Goal: Entertainment & Leisure: Consume media (video, audio)

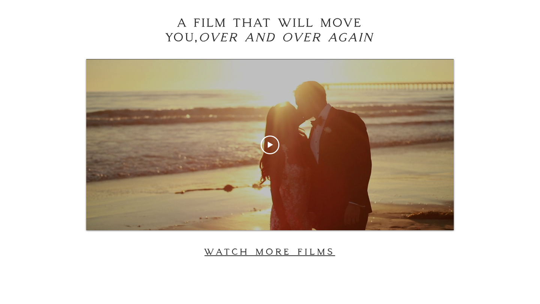
scroll to position [2027, 0]
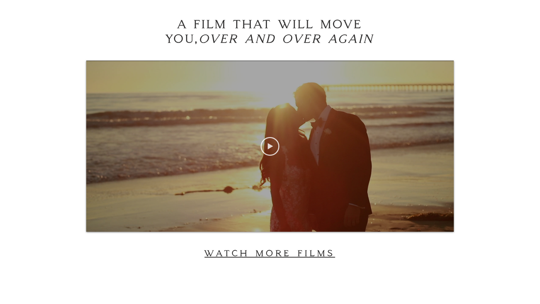
click at [273, 145] on icon "Play video" at bounding box center [270, 146] width 19 height 19
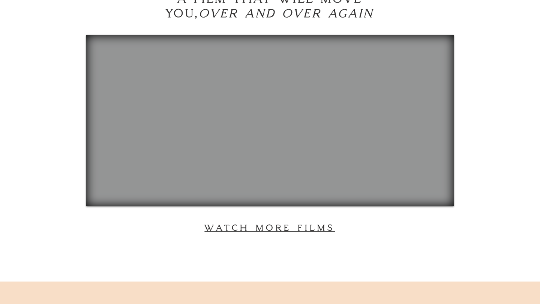
scroll to position [2051, 0]
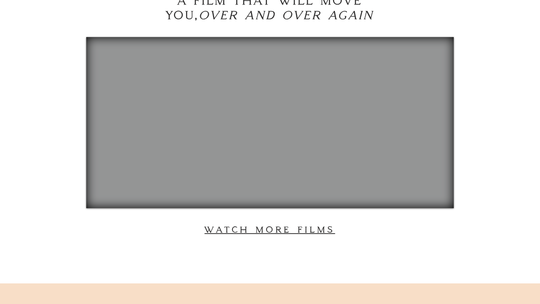
click at [294, 232] on span "watch more films" at bounding box center [269, 230] width 130 height 10
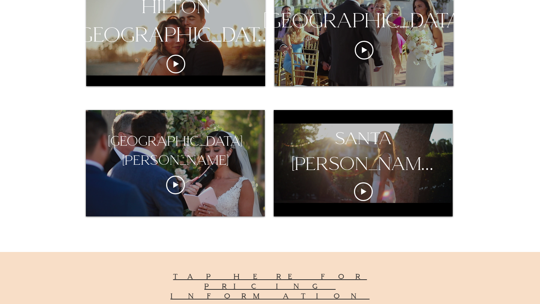
scroll to position [502, 0]
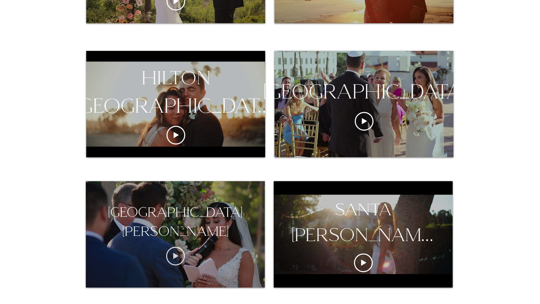
click at [172, 248] on circle "Play video" at bounding box center [175, 256] width 18 height 18
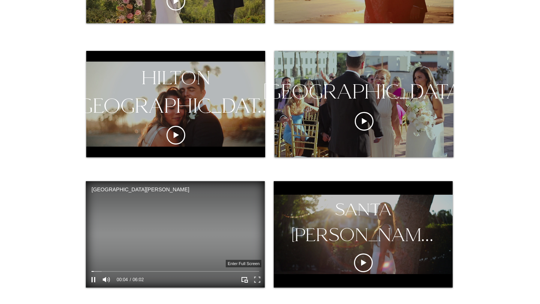
click at [257, 279] on icon "Enter full screen" at bounding box center [258, 280] width 12 height 12
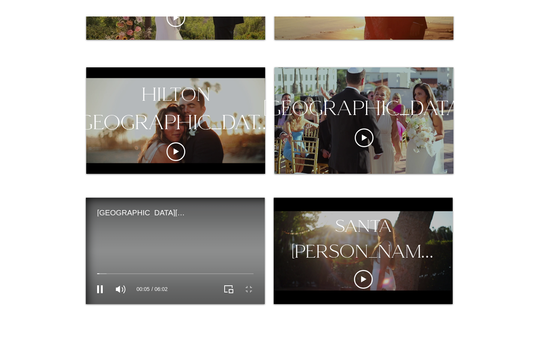
scroll to position [0, 0]
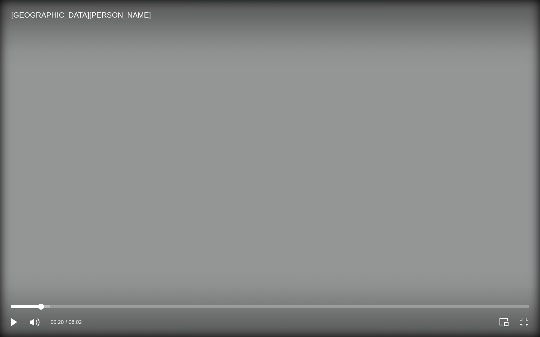
click at [41, 304] on div at bounding box center [269, 307] width 517 height 3
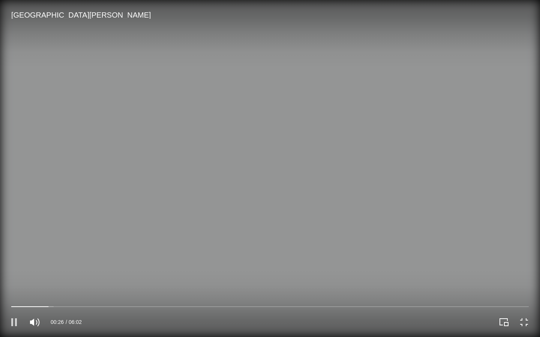
click at [12, 304] on icon "Pause" at bounding box center [14, 323] width 6 height 8
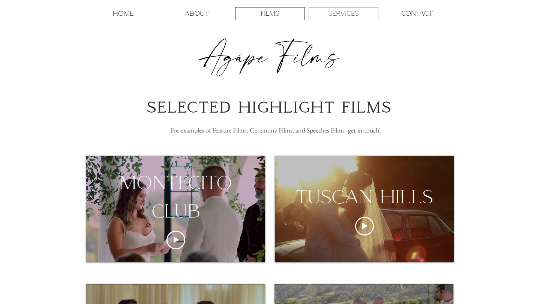
click at [349, 12] on p "SERVICES" at bounding box center [343, 13] width 31 height 12
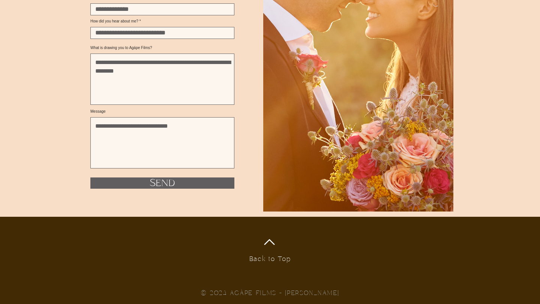
scroll to position [1584, 0]
